Goal: Task Accomplishment & Management: Manage account settings

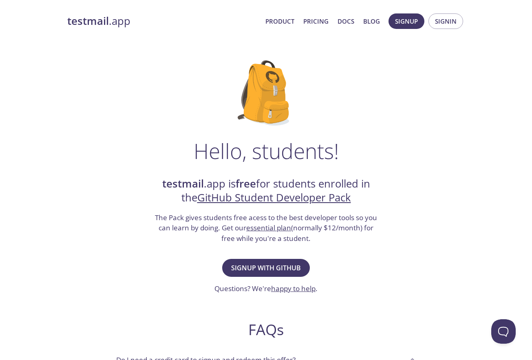
click at [274, 229] on link "essential plan" at bounding box center [268, 227] width 45 height 9
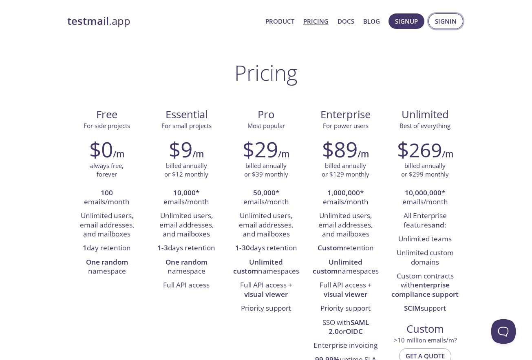
click at [447, 25] on span "Signin" at bounding box center [446, 21] width 22 height 11
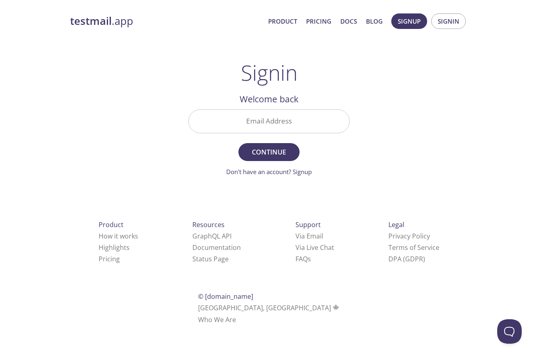
click at [297, 115] on input "Email Address" at bounding box center [269, 121] width 161 height 23
